Goal: Find specific page/section: Find specific page/section

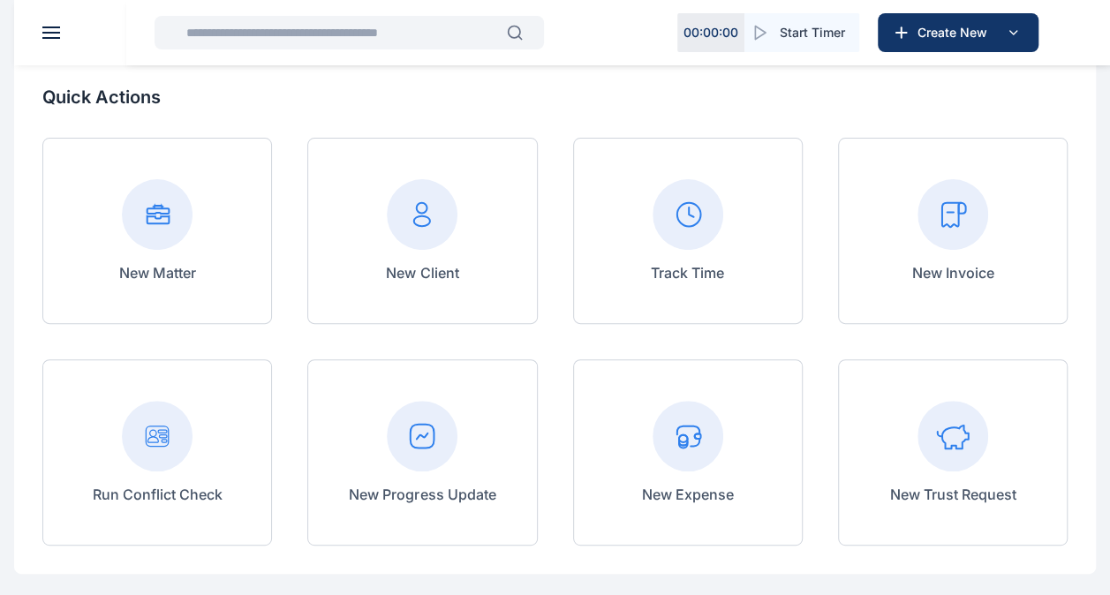
scroll to position [104, 0]
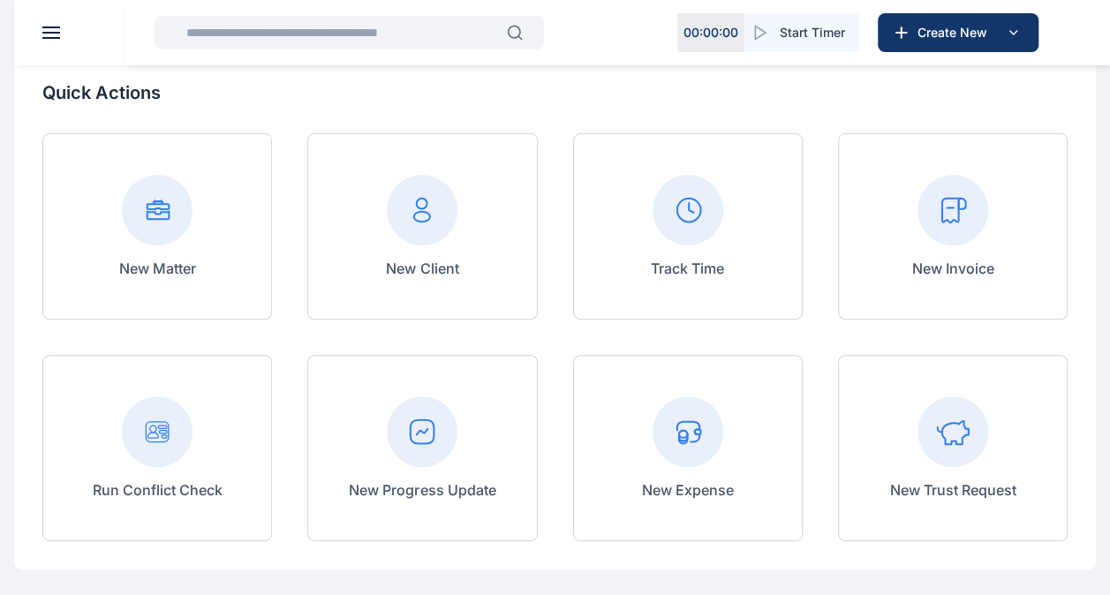
click at [448, 463] on icon at bounding box center [422, 432] width 71 height 71
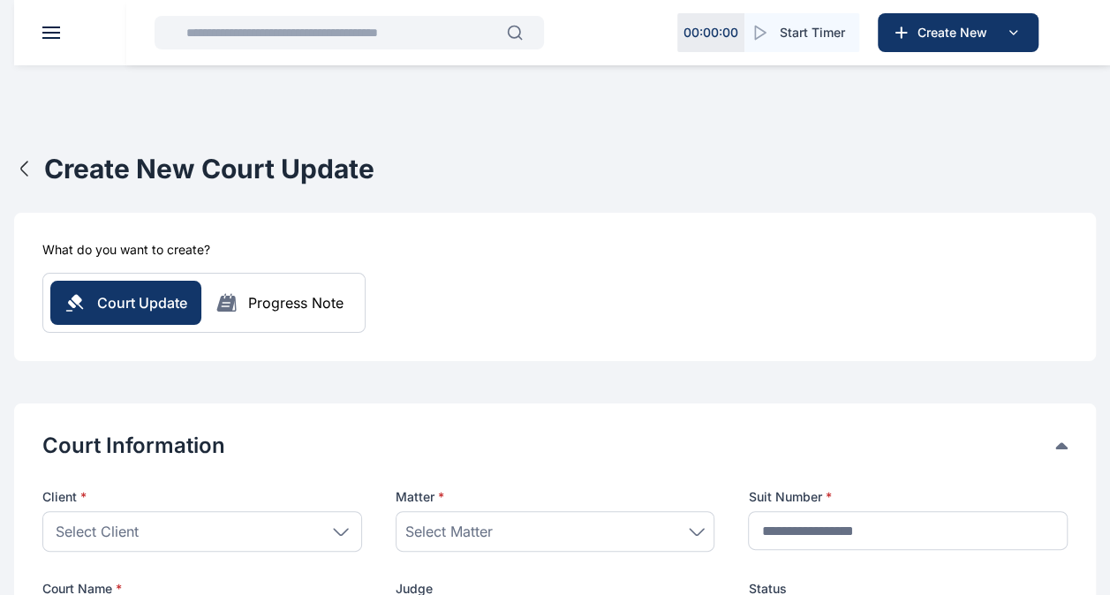
click at [30, 166] on icon "button" at bounding box center [24, 168] width 21 height 21
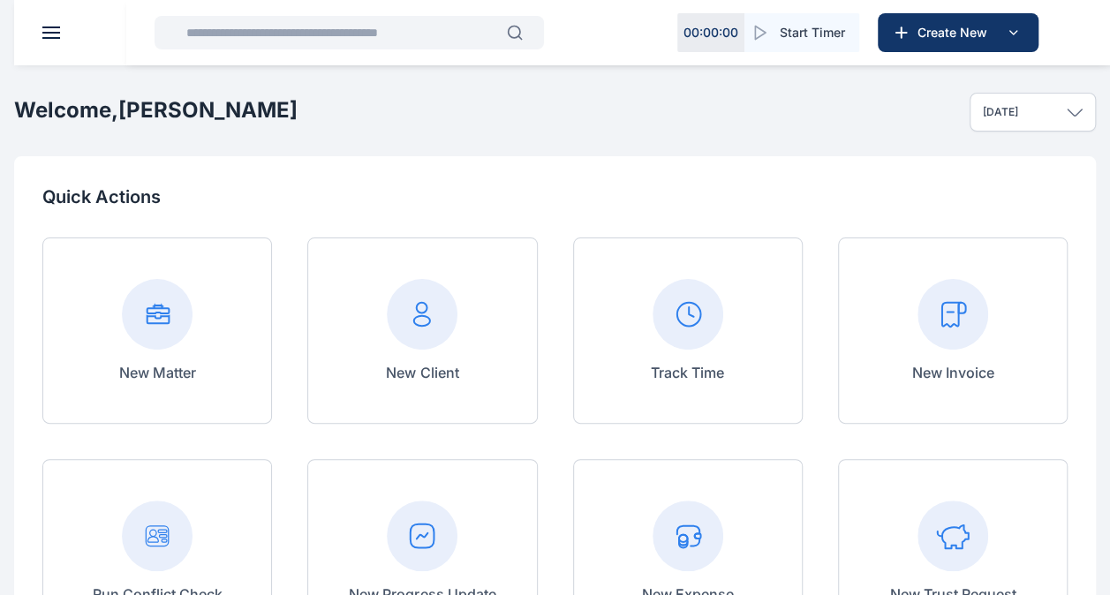
click at [53, 41] on header at bounding box center [569, 32] width 1110 height 65
click at [54, 28] on button at bounding box center [51, 32] width 18 height 12
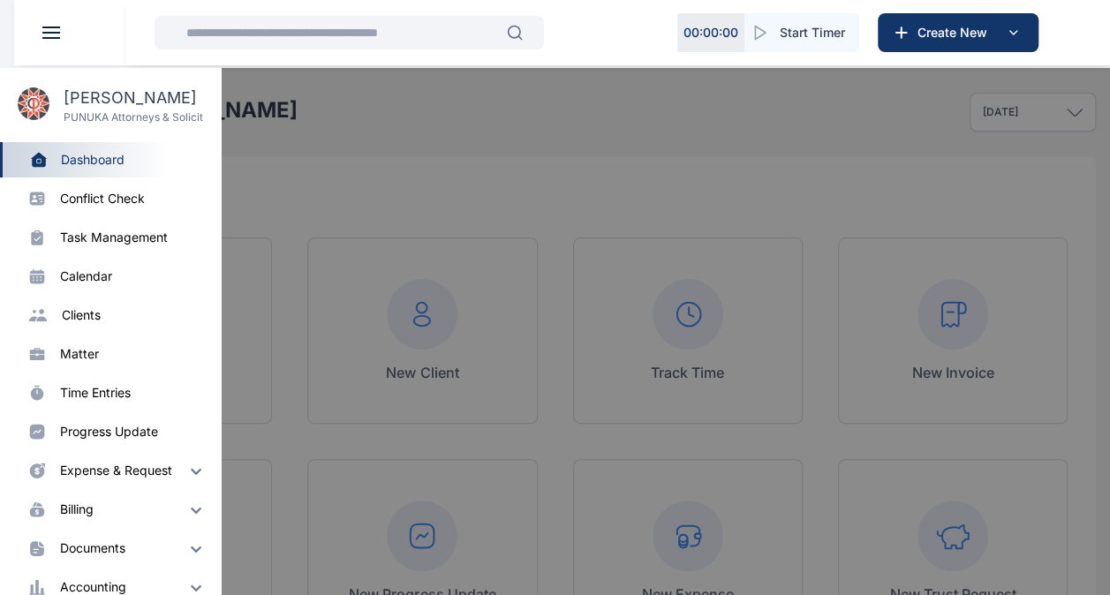
click at [106, 169] on div "Dashboard dashboard" at bounding box center [110, 159] width 221 height 35
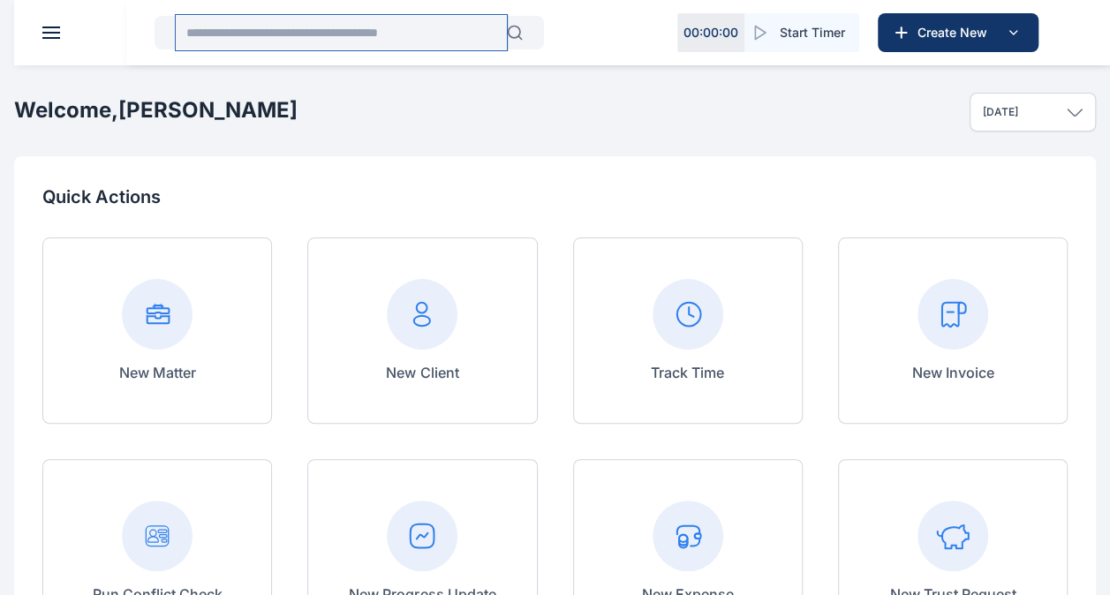
click at [388, 34] on input "text" at bounding box center [341, 32] width 331 height 35
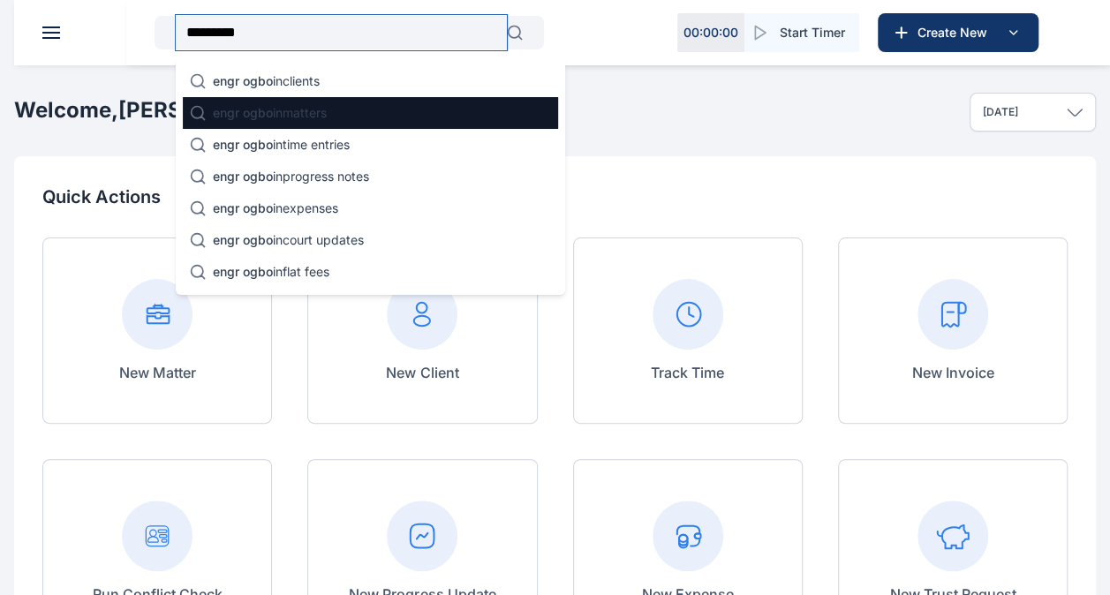
type input "*********"
click at [314, 102] on div "engr ogbo in matters" at bounding box center [370, 113] width 375 height 32
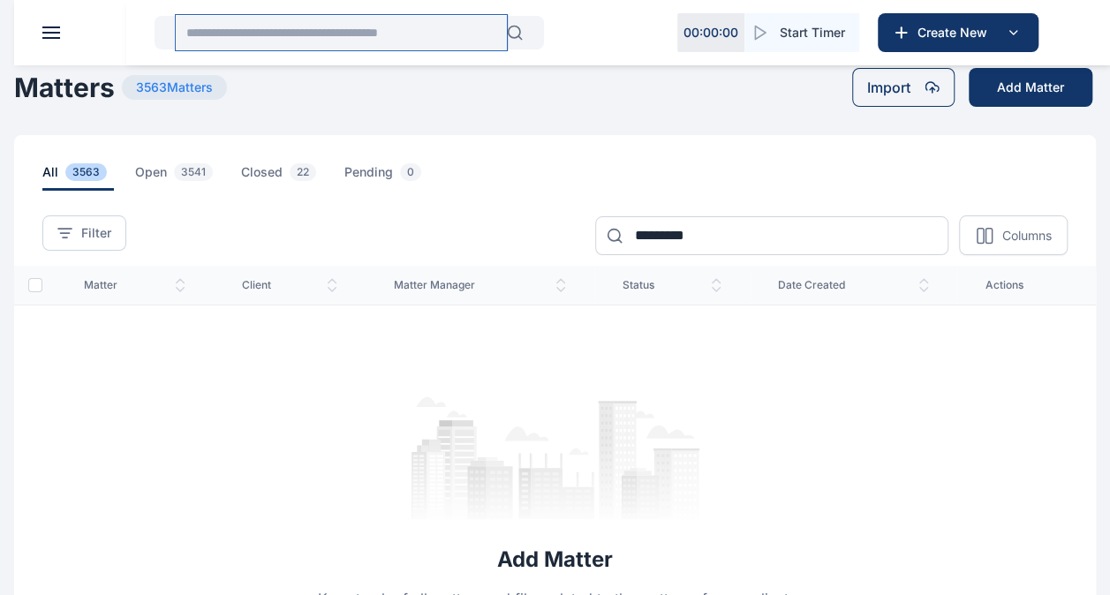
click at [266, 28] on input "text" at bounding box center [341, 32] width 331 height 35
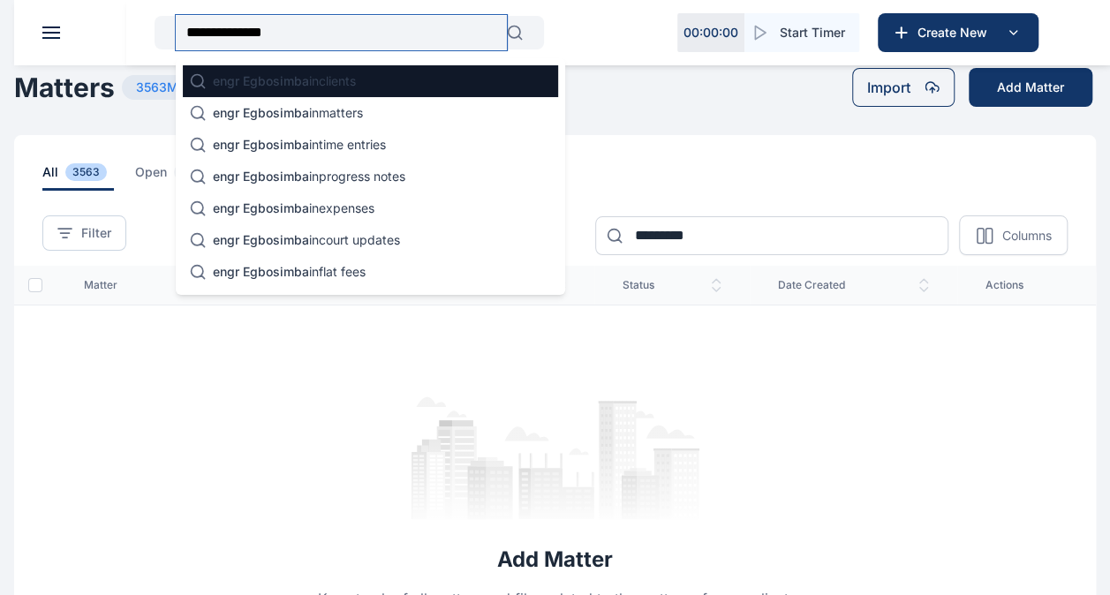
type input "**********"
click at [301, 72] on div "engr Egbosimba in clients" at bounding box center [370, 81] width 375 height 32
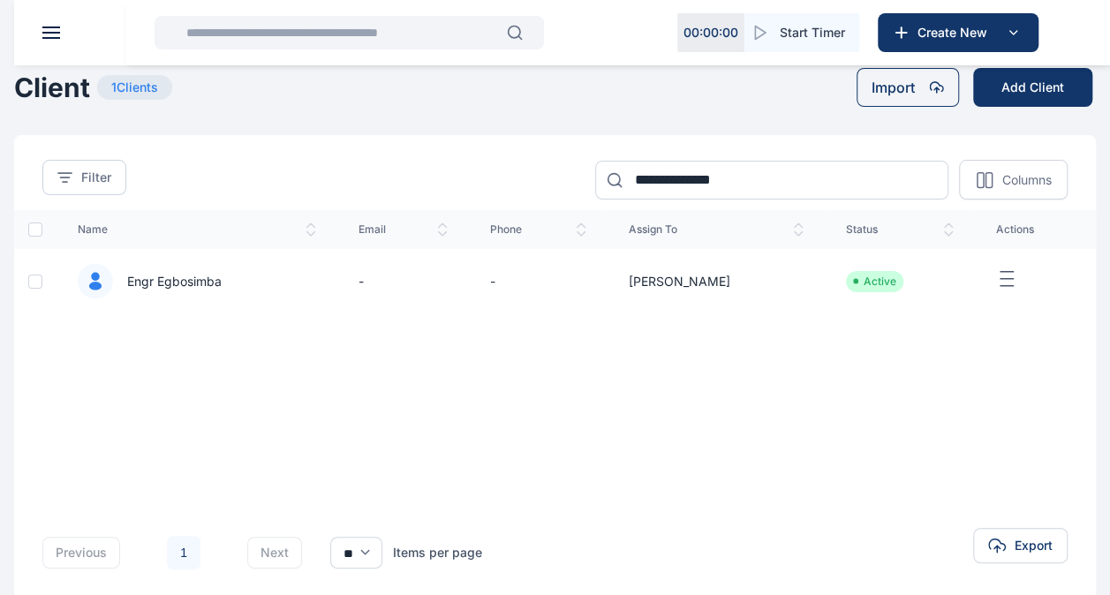
click at [179, 283] on span "Engr Egbosimba" at bounding box center [167, 282] width 109 height 18
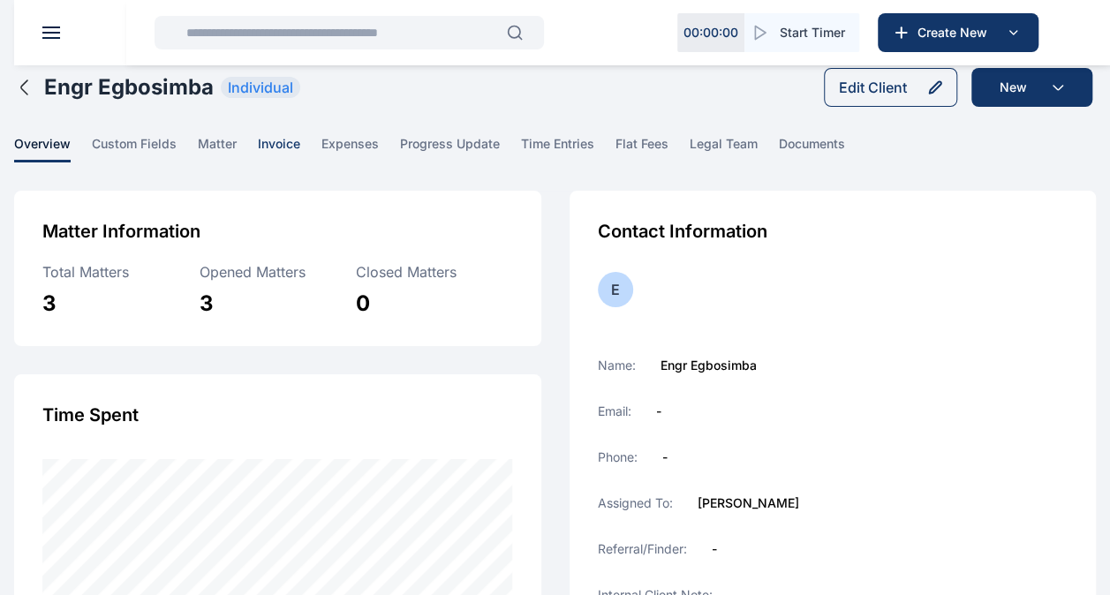
click at [265, 148] on span "invoice" at bounding box center [279, 148] width 42 height 27
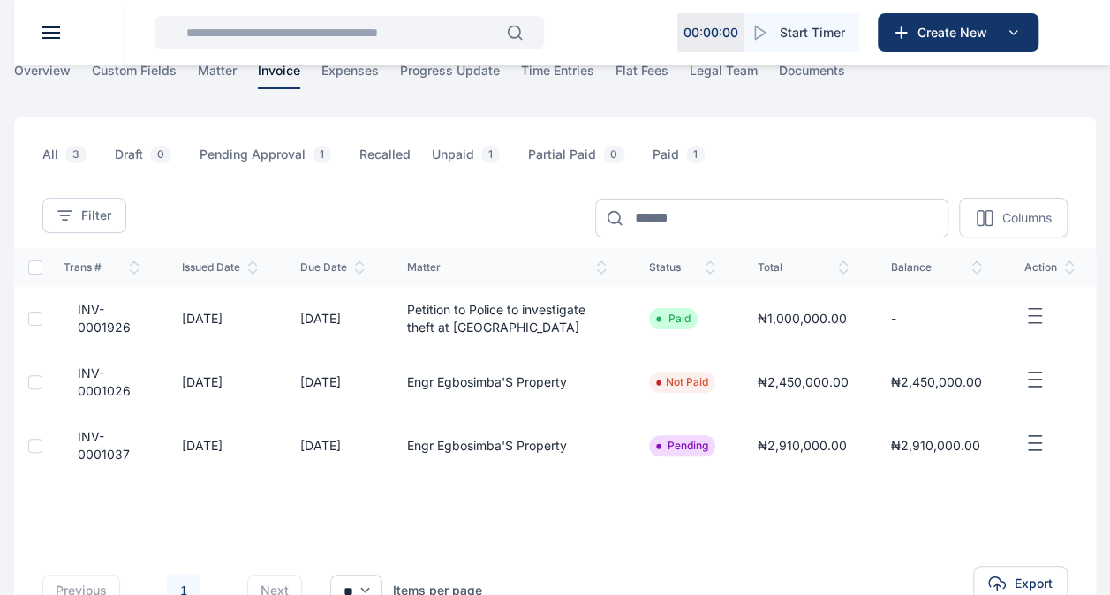
scroll to position [74, 0]
click at [355, 322] on td "[DATE]" at bounding box center [332, 318] width 107 height 64
